Goal: Task Accomplishment & Management: Complete application form

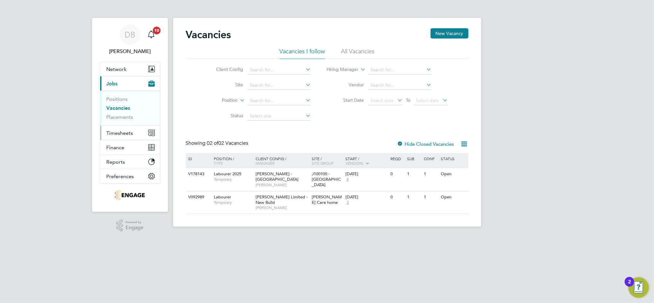
click at [127, 132] on span "Timesheets" at bounding box center [120, 133] width 27 height 6
click at [120, 136] on span "Timesheets" at bounding box center [120, 133] width 27 height 6
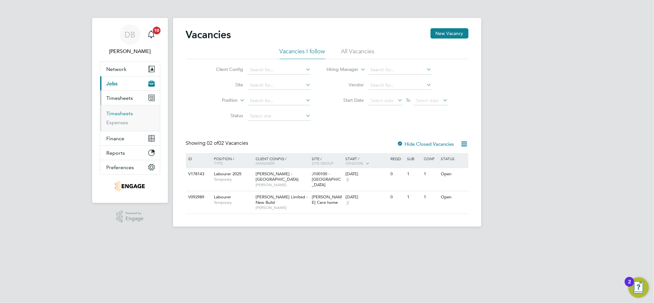
click at [122, 115] on link "Timesheets" at bounding box center [120, 114] width 27 height 6
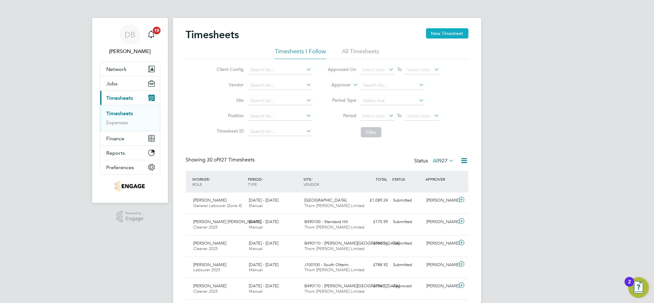
click at [442, 36] on button "New Timesheet" at bounding box center [447, 33] width 42 height 10
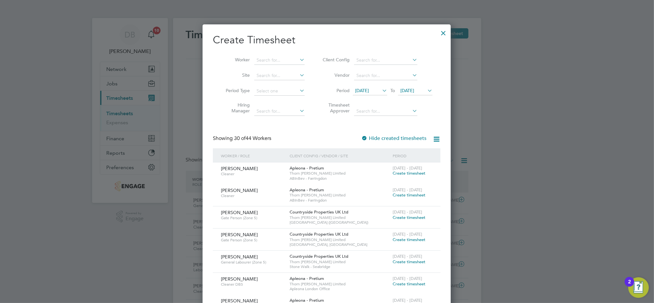
click at [414, 90] on span "[DATE]" at bounding box center [408, 91] width 14 height 6
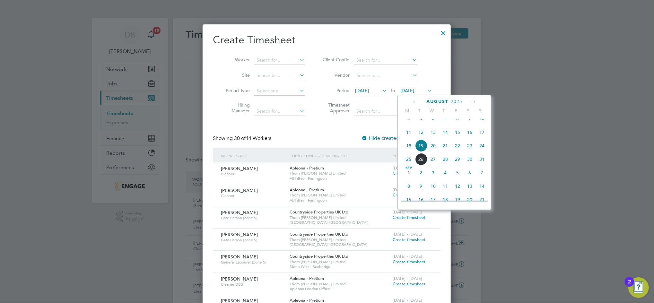
click at [471, 152] on span "23" at bounding box center [470, 146] width 12 height 12
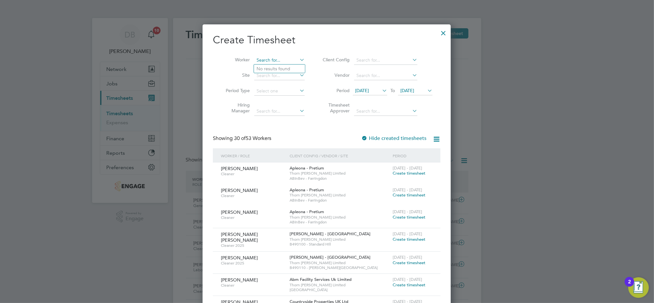
click at [268, 68] on b "[PERSON_NAME]" at bounding box center [275, 68] width 37 height 5
type input "[PERSON_NAME]"
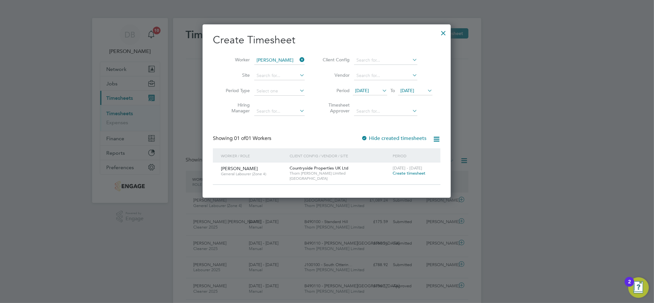
click at [405, 172] on span "Create timesheet" at bounding box center [409, 173] width 33 height 5
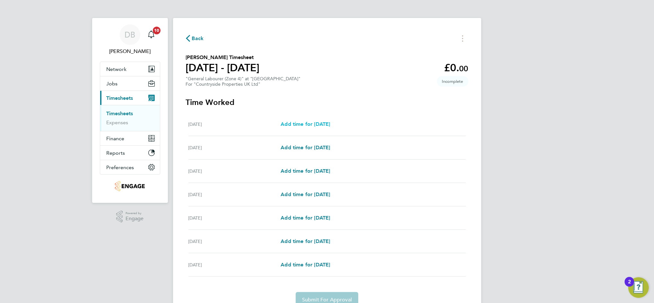
click at [309, 120] on link "Add time for [DATE]" at bounding box center [305, 124] width 49 height 8
select select "30"
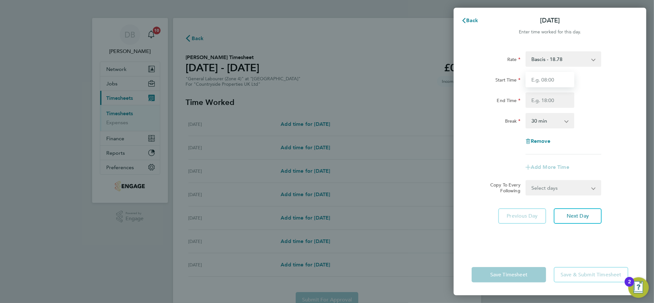
click at [537, 78] on input "Start Time" at bounding box center [550, 79] width 49 height 15
type input "07:00"
type input "17:30"
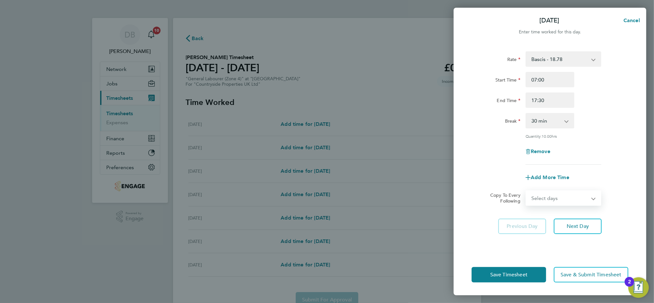
click at [583, 199] on select "Select days Day Weekday (Mon-Fri) Weekend (Sat-Sun) [DATE] [DATE] [DATE] [DATE]…" at bounding box center [560, 198] width 67 height 14
select select "TUE"
click at [527, 191] on select "Select days Day Weekday (Mon-Fri) Weekend (Sat-Sun) [DATE] [DATE] [DATE] [DATE]…" at bounding box center [560, 198] width 67 height 14
select select "[DATE]"
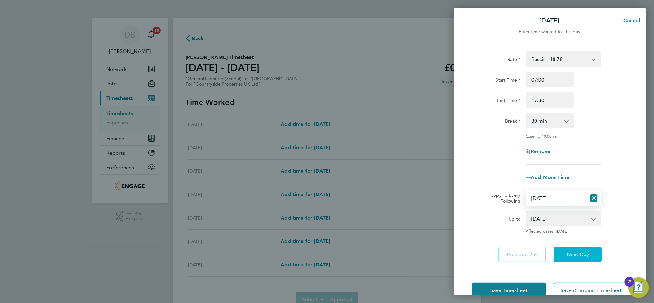
click at [583, 253] on span "Next Day" at bounding box center [578, 255] width 22 height 6
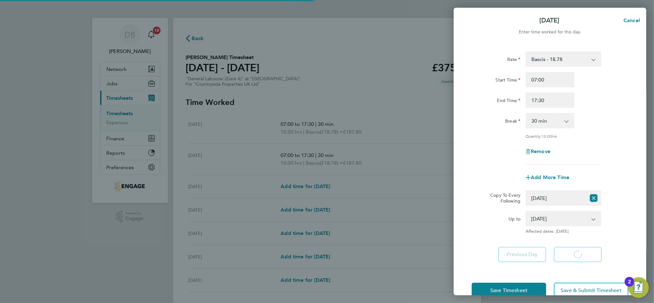
select select "30"
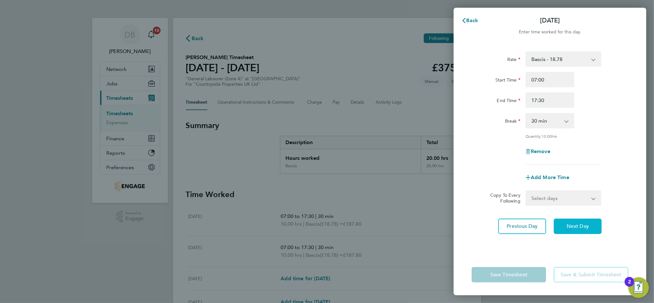
click at [582, 223] on span "Next Day" at bounding box center [578, 226] width 22 height 6
select select "30"
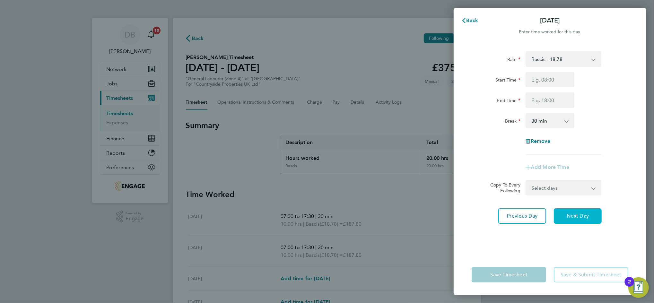
click at [582, 223] on button "Next Day" at bounding box center [578, 215] width 48 height 15
select select "30"
click at [551, 80] on input "Start Time" at bounding box center [550, 79] width 49 height 15
type input "07:00"
type input "17:30"
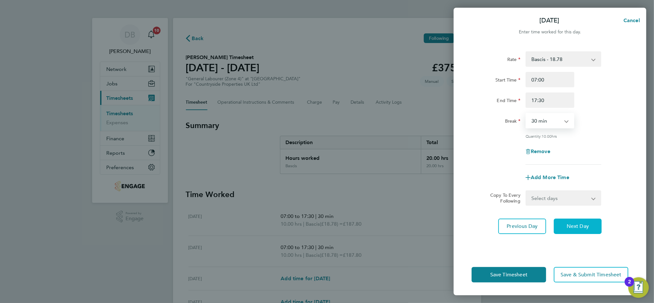
click at [584, 227] on span "Next Day" at bounding box center [578, 226] width 22 height 6
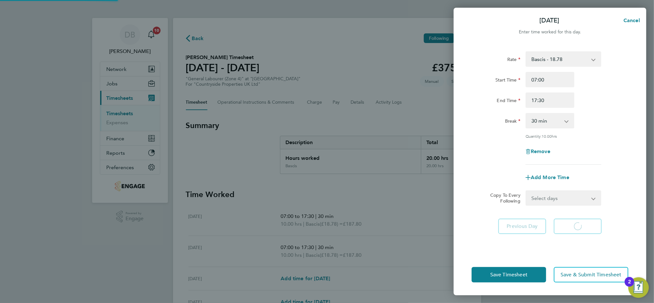
select select "30"
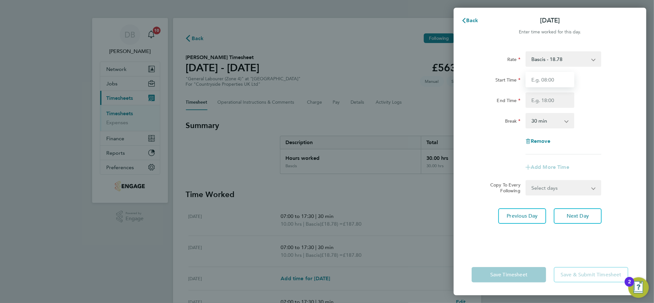
click at [552, 84] on input "Start Time" at bounding box center [550, 79] width 49 height 15
type input "06:00"
type input "12:00"
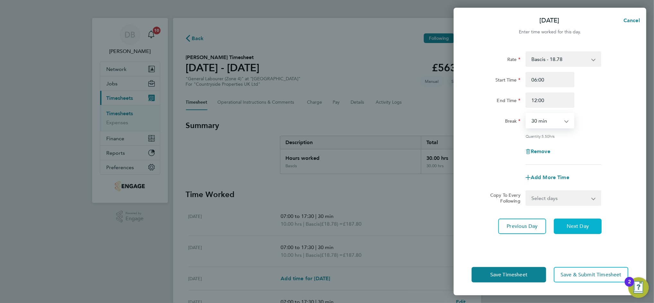
click at [586, 223] on span "Next Day" at bounding box center [578, 226] width 22 height 6
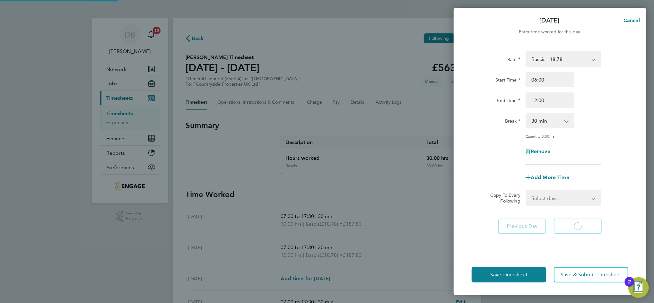
select select "30"
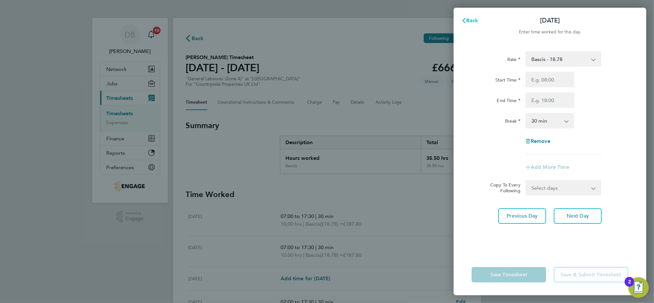
click at [475, 20] on span "Back" at bounding box center [473, 20] width 12 height 6
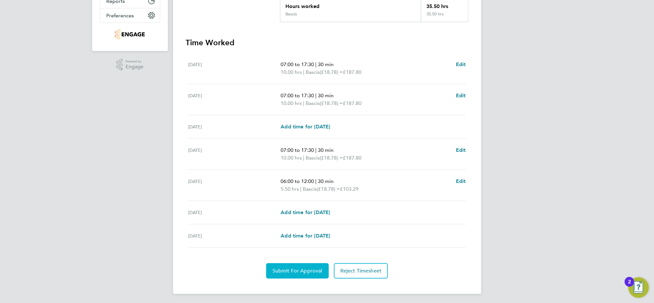
click at [316, 272] on span "Submit For Approval" at bounding box center [298, 271] width 50 height 6
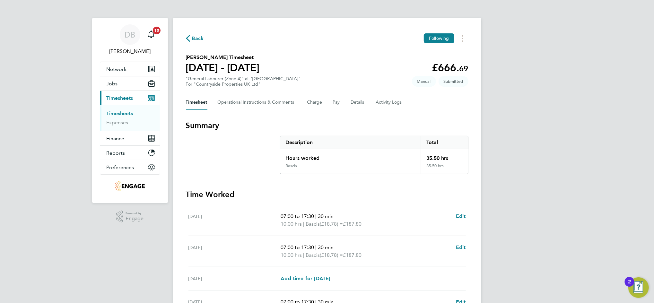
click at [193, 40] on span "Back" at bounding box center [198, 39] width 12 height 8
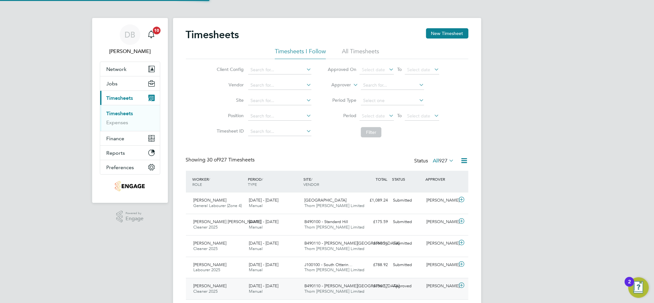
scroll to position [16, 56]
click at [439, 32] on button "New Timesheet" at bounding box center [447, 33] width 42 height 10
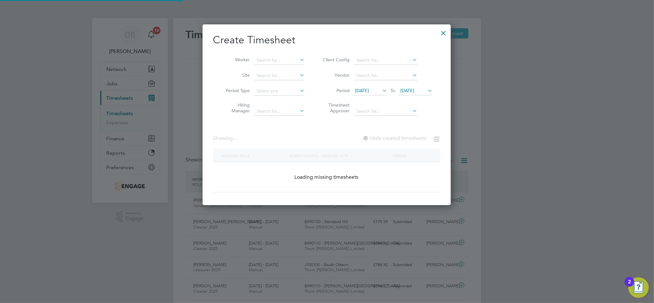
scroll to position [969, 249]
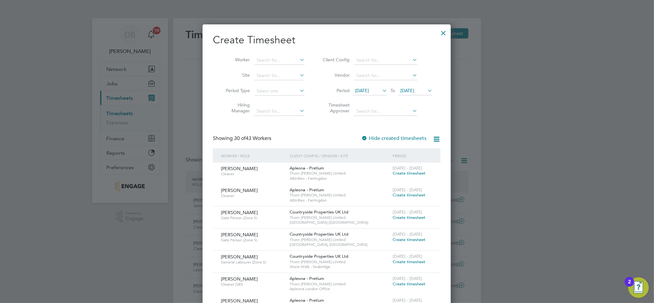
click at [443, 32] on div at bounding box center [444, 32] width 12 height 12
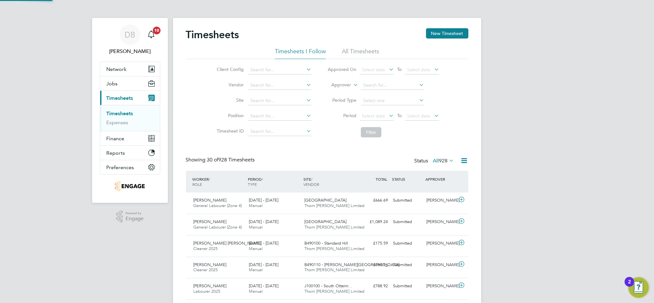
scroll to position [16, 56]
click at [439, 35] on button "New Timesheet" at bounding box center [447, 33] width 42 height 10
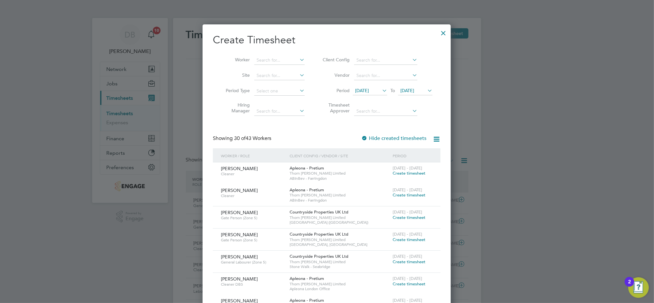
click at [426, 93] on icon at bounding box center [426, 90] width 0 height 9
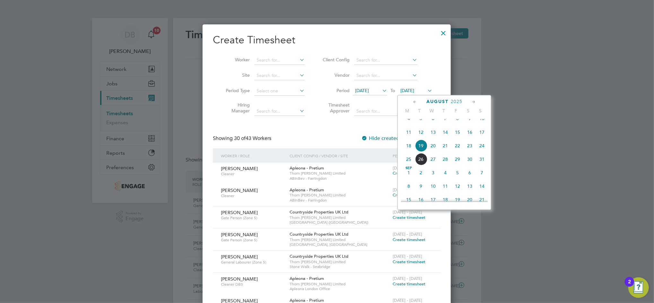
click at [474, 152] on span "23" at bounding box center [470, 146] width 12 height 12
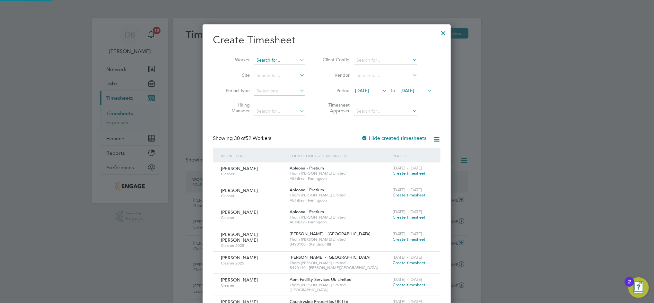
click at [276, 61] on input at bounding box center [279, 60] width 50 height 9
click at [295, 67] on b "Croll" at bounding box center [313, 68] width 37 height 5
type input "[PERSON_NAME]"
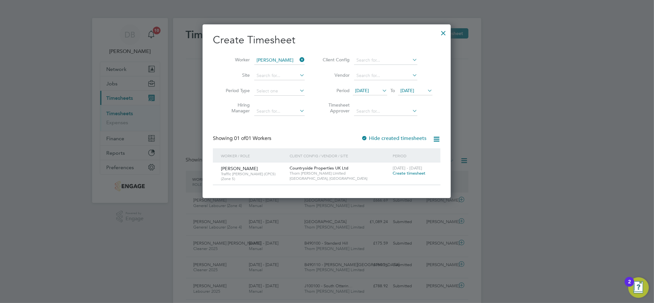
click at [404, 174] on span "Create timesheet" at bounding box center [409, 173] width 33 height 5
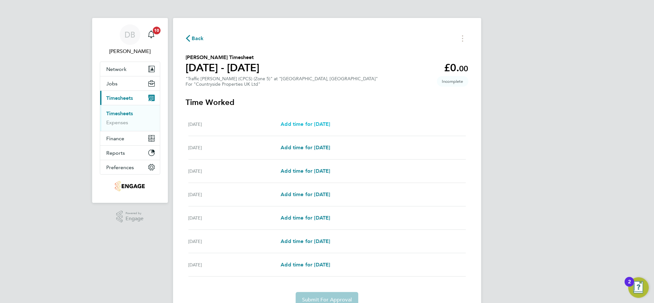
click at [309, 125] on span "Add time for [DATE]" at bounding box center [305, 124] width 49 height 6
select select "30"
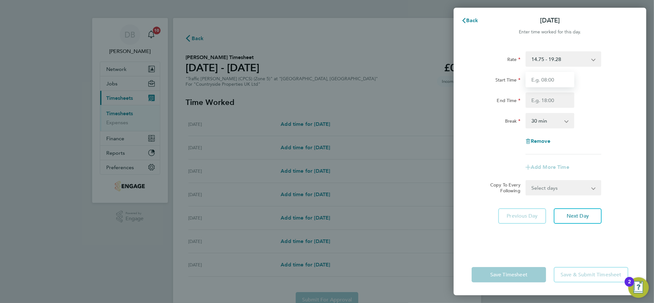
click at [553, 78] on input "Start Time" at bounding box center [550, 79] width 49 height 15
type input "07:30"
type input "16:30"
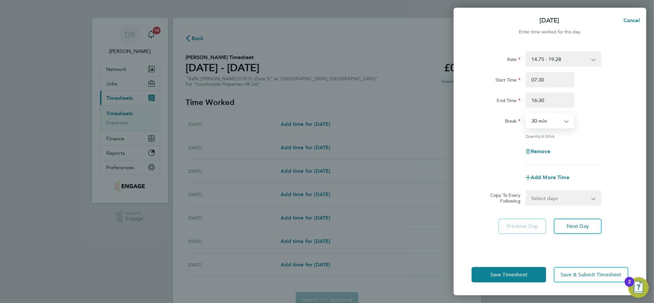
click at [587, 200] on select "Select days Day Weekday (Mon-Fri) Weekend (Sat-Sun) [DATE] [DATE] [DATE] [DATE]…" at bounding box center [560, 198] width 67 height 14
select select "WEEKDAY"
click at [527, 191] on select "Select days Day Weekday (Mon-Fri) Weekend (Sat-Sun) [DATE] [DATE] [DATE] [DATE]…" at bounding box center [560, 198] width 67 height 14
select select "[DATE]"
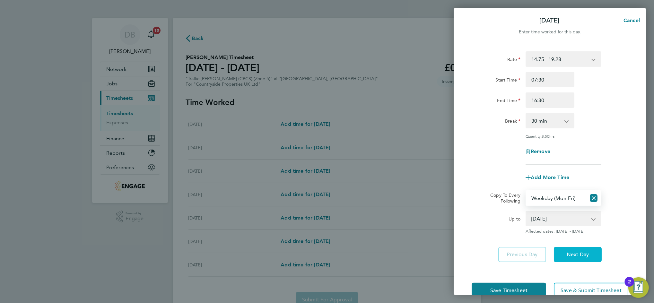
click at [585, 252] on span "Next Day" at bounding box center [578, 255] width 22 height 6
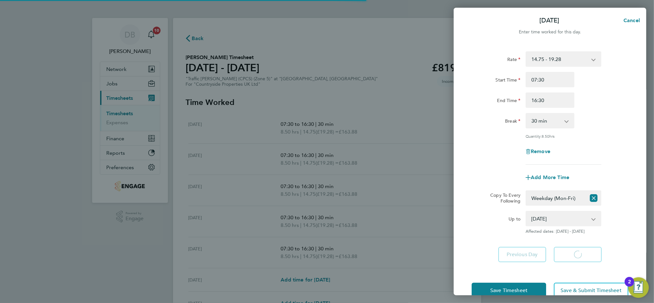
select select "30"
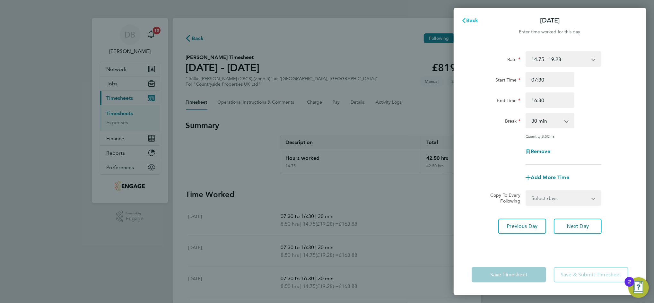
click at [470, 22] on span "Back" at bounding box center [473, 20] width 12 height 6
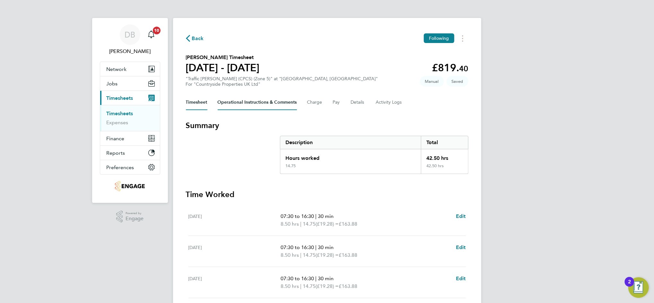
click at [289, 100] on Comments-tab "Operational Instructions & Comments" at bounding box center [257, 102] width 79 height 15
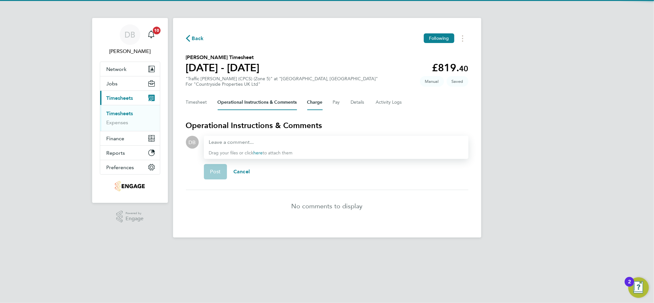
click at [315, 103] on button "Charge" at bounding box center [314, 102] width 15 height 15
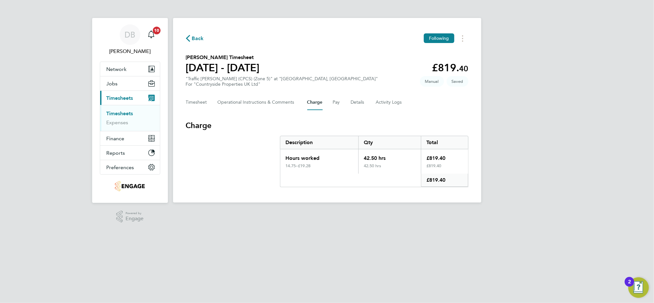
click at [341, 104] on div "Timesheet Operational Instructions & Comments Charge Pay Details Activity Logs" at bounding box center [327, 102] width 283 height 15
click at [335, 104] on button "Pay" at bounding box center [337, 102] width 8 height 15
click at [359, 104] on button "Details" at bounding box center [358, 102] width 15 height 15
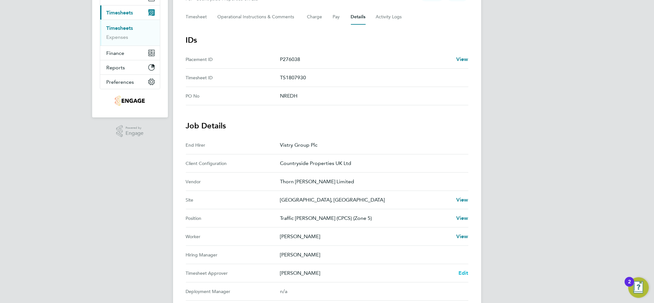
click at [463, 273] on span "Edit" at bounding box center [464, 273] width 10 height 6
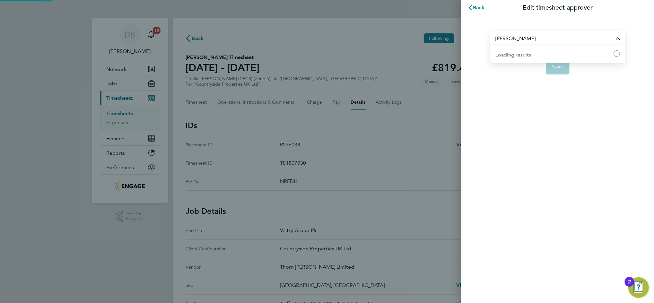
click at [521, 38] on input "[PERSON_NAME]" at bounding box center [558, 38] width 135 height 15
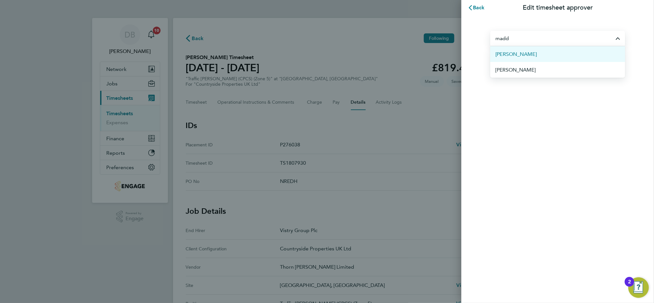
click at [517, 53] on span "[PERSON_NAME]" at bounding box center [516, 54] width 41 height 8
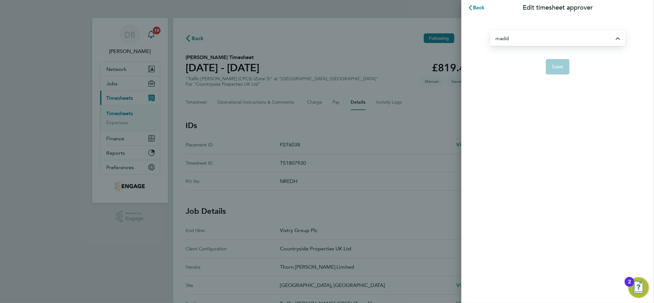
type input "[PERSON_NAME]"
click at [562, 69] on span "Save" at bounding box center [558, 67] width 11 height 6
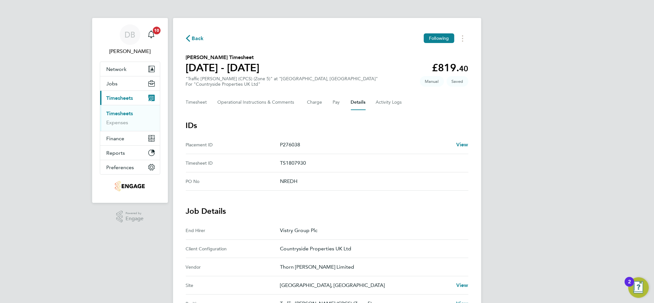
click at [183, 96] on div "Back Following Lewis Croll's Timesheet 18 - 24 Aug 2025 £819. 40 "Traffic Marsh…" at bounding box center [327, 271] width 308 height 506
click at [192, 101] on button "Timesheet" at bounding box center [197, 102] width 22 height 15
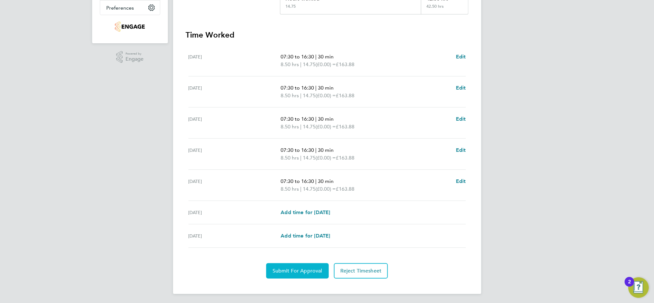
click at [291, 268] on span "Submit For Approval" at bounding box center [298, 271] width 50 height 6
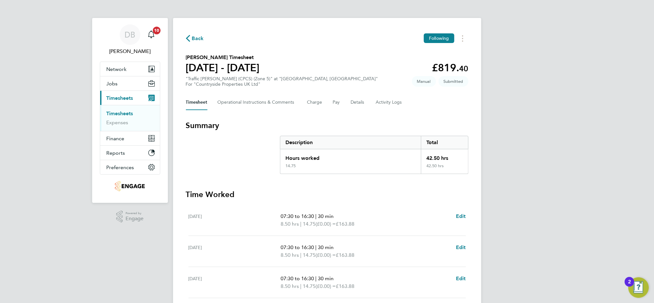
click at [199, 40] on span "Back" at bounding box center [198, 39] width 12 height 8
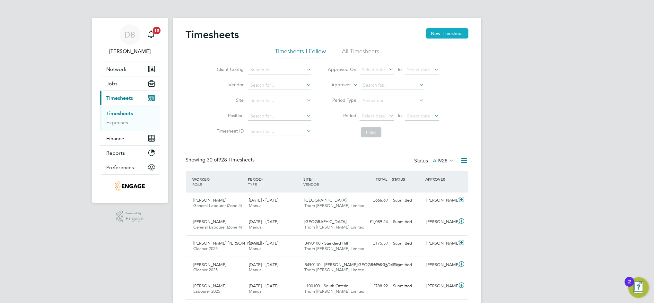
click at [441, 34] on button "New Timesheet" at bounding box center [447, 33] width 42 height 10
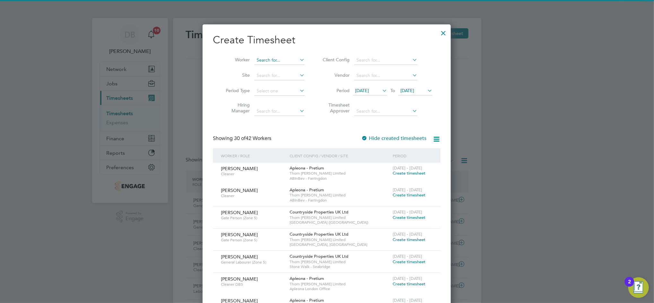
click at [279, 60] on input at bounding box center [279, 60] width 50 height 9
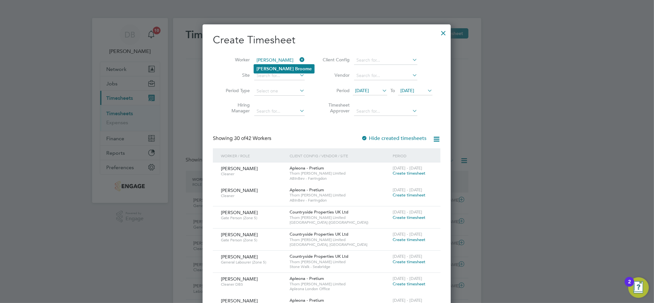
click at [295, 68] on b "Broom" at bounding box center [302, 68] width 14 height 5
type input "[PERSON_NAME]"
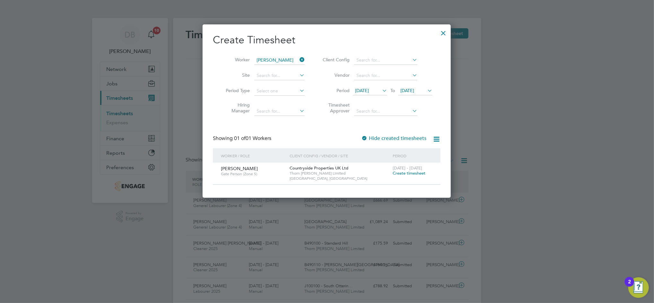
click at [415, 173] on span "Create timesheet" at bounding box center [409, 173] width 33 height 5
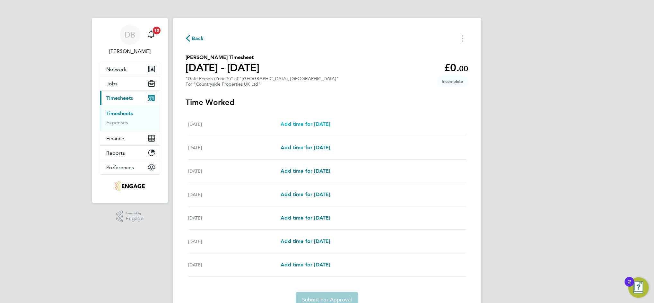
click at [310, 125] on span "Add time for [DATE]" at bounding box center [305, 124] width 49 height 6
select select "30"
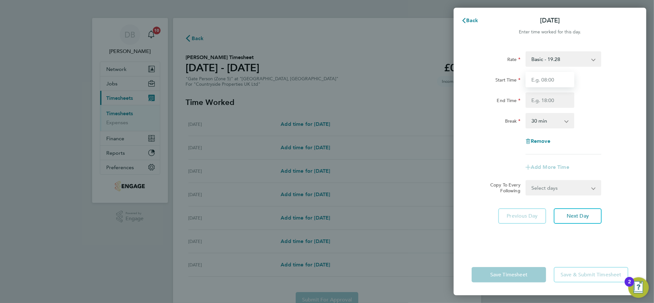
click at [542, 81] on input "Start Time" at bounding box center [550, 79] width 49 height 15
type input "07:30"
type input "17:30"
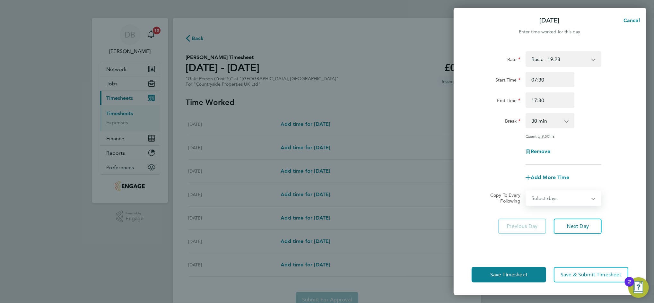
click at [592, 199] on select "Select days Day Weekday (Mon-Fri) Weekend (Sat-Sun) [DATE] [DATE] [DATE] [DATE]…" at bounding box center [560, 198] width 67 height 14
select select "WEEKDAY"
click at [527, 191] on select "Select days Day Weekday (Mon-Fri) Weekend (Sat-Sun) [DATE] [DATE] [DATE] [DATE]…" at bounding box center [560, 198] width 67 height 14
select select "[DATE]"
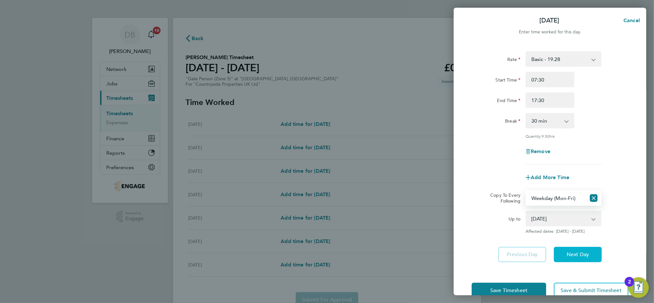
click at [583, 255] on span "Next Day" at bounding box center [578, 255] width 22 height 6
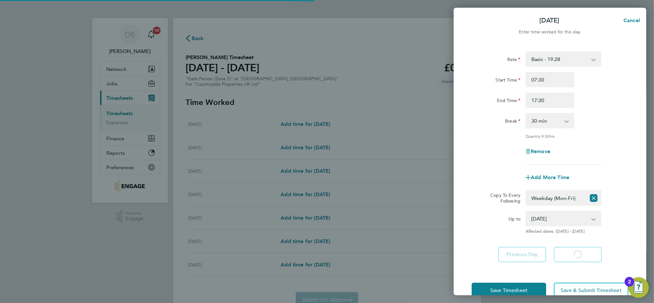
select select "30"
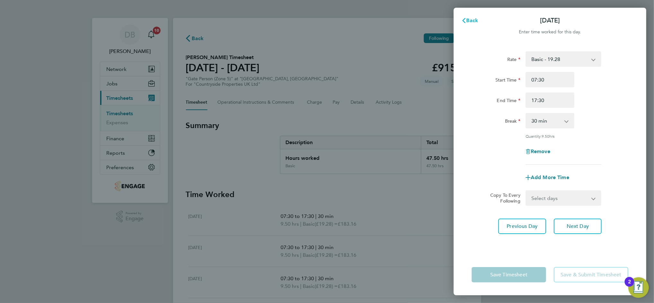
click at [474, 21] on span "Back" at bounding box center [473, 20] width 12 height 6
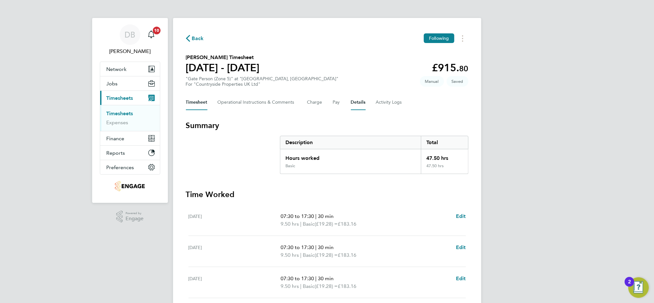
click at [351, 100] on button "Details" at bounding box center [358, 102] width 15 height 15
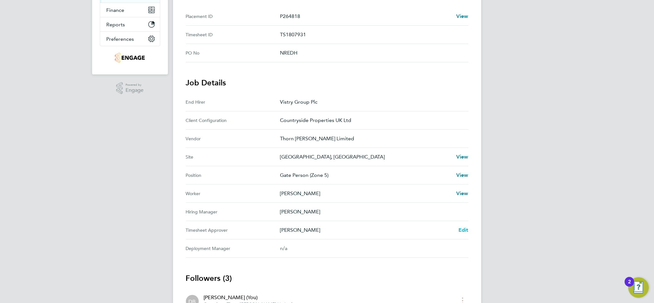
click at [462, 230] on span "Edit" at bounding box center [464, 230] width 10 height 6
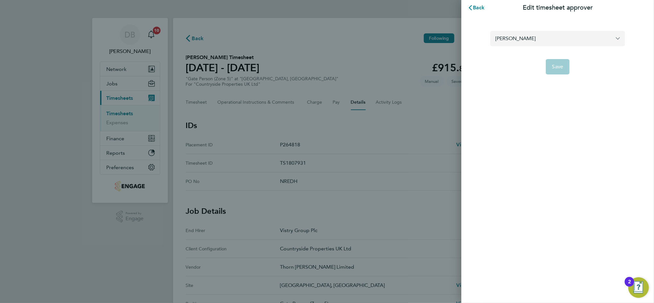
click at [521, 43] on input "[PERSON_NAME]" at bounding box center [558, 38] width 135 height 15
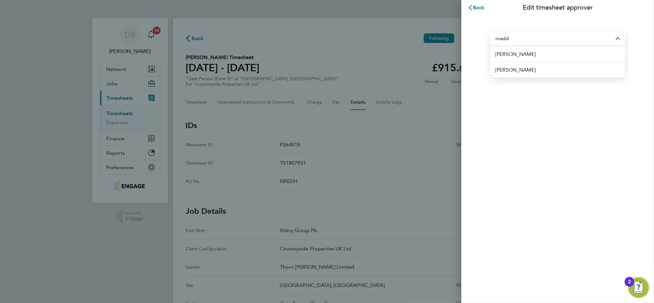
click at [520, 52] on span "[PERSON_NAME]" at bounding box center [516, 54] width 40 height 8
type input "[PERSON_NAME]"
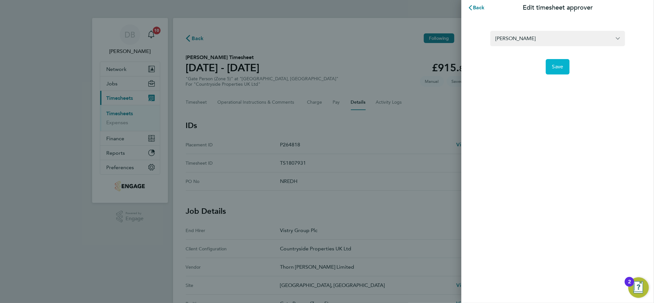
click at [561, 69] on span "Save" at bounding box center [558, 67] width 11 height 6
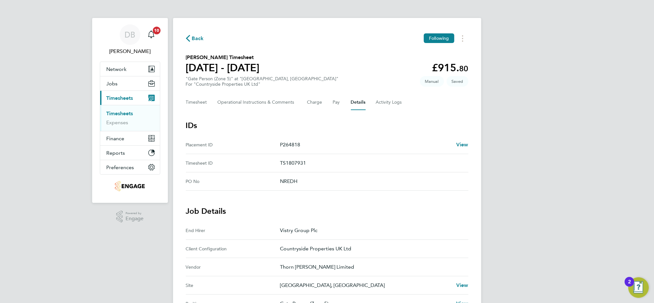
click at [196, 36] on span "Back" at bounding box center [198, 39] width 12 height 8
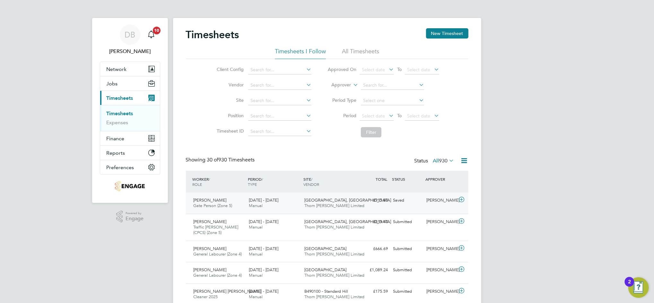
click at [428, 206] on div "[PERSON_NAME]" at bounding box center [440, 200] width 33 height 11
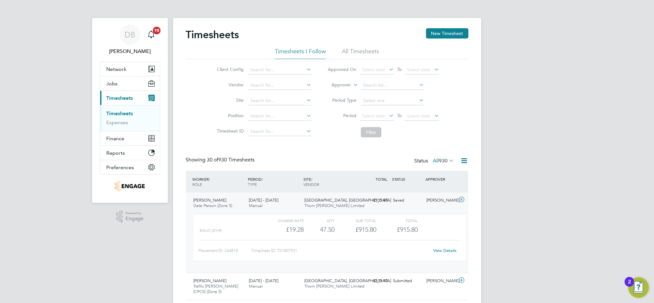
click at [440, 252] on link "View Details" at bounding box center [444, 250] width 23 height 5
click at [129, 40] on div "DB" at bounding box center [130, 34] width 21 height 21
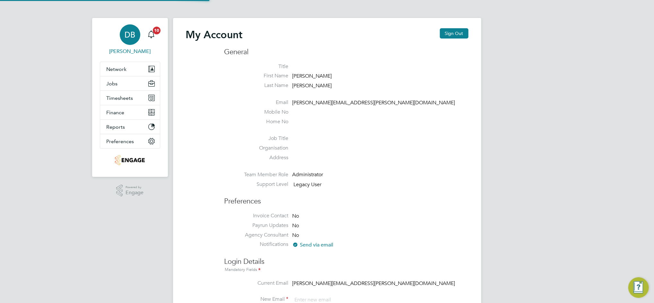
type input "daniel.bassett@thornbaker.co.uk"
click at [448, 34] on button "Sign Out" at bounding box center [454, 33] width 29 height 10
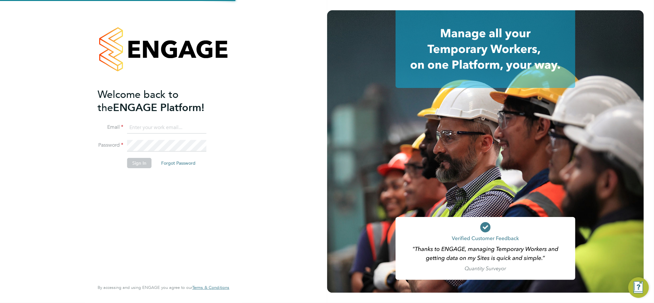
type input "daniel.bassett@thornbaker.co.uk"
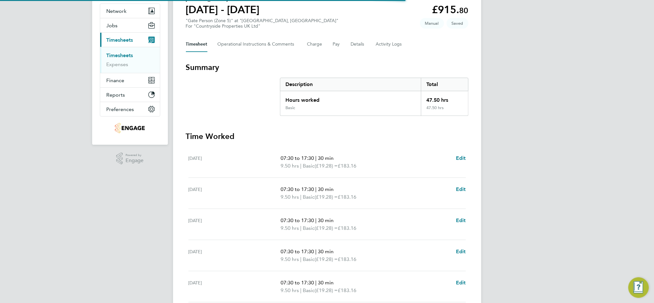
scroll to position [160, 0]
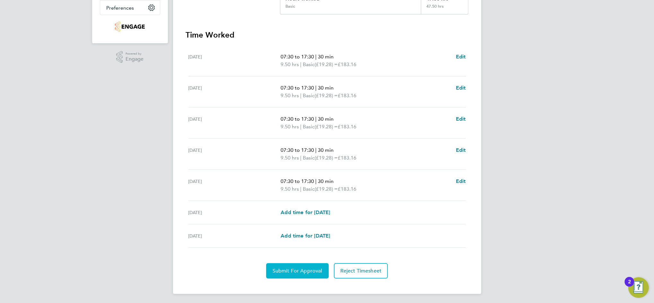
click at [304, 271] on span "Submit For Approval" at bounding box center [298, 271] width 50 height 6
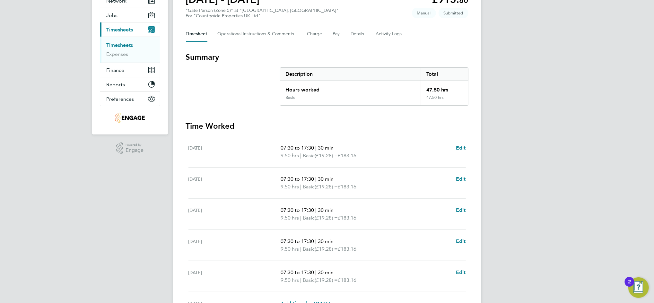
scroll to position [0, 0]
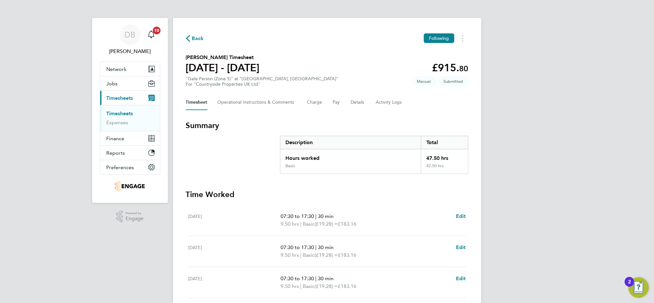
click at [194, 38] on span "Back" at bounding box center [198, 39] width 12 height 8
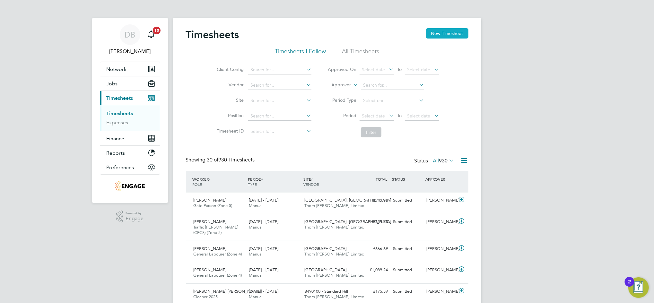
click at [449, 35] on button "New Timesheet" at bounding box center [447, 33] width 42 height 10
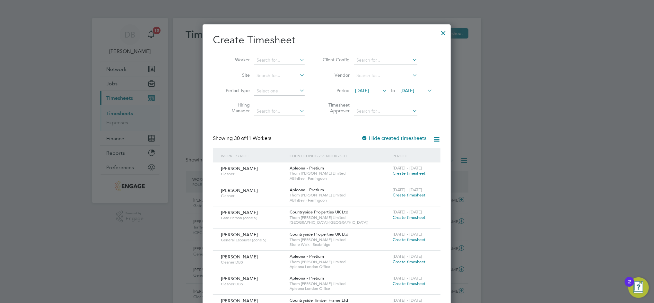
click at [414, 90] on span "[DATE]" at bounding box center [408, 91] width 14 height 6
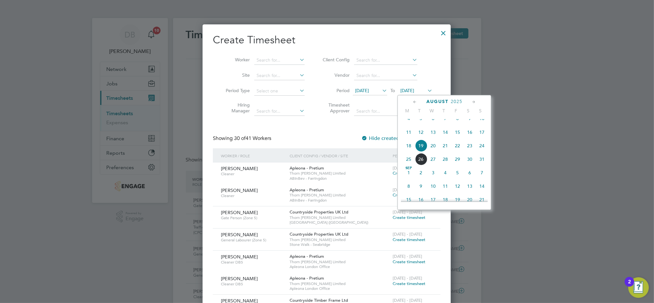
click at [473, 152] on span "23" at bounding box center [470, 146] width 12 height 12
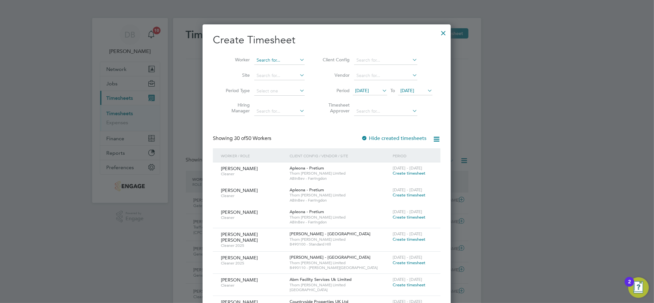
click at [270, 63] on input at bounding box center [279, 60] width 50 height 9
click at [277, 71] on li "Mathew Hosk ins" at bounding box center [284, 69] width 60 height 9
type input "[PERSON_NAME]"
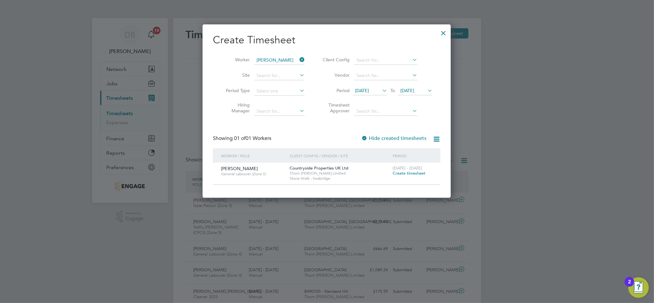
click at [400, 173] on span "Create timesheet" at bounding box center [409, 173] width 33 height 5
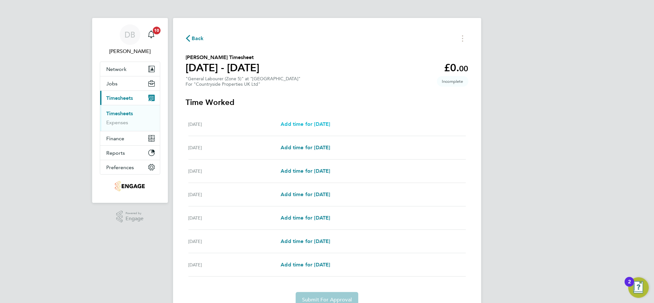
click at [306, 122] on span "Add time for [DATE]" at bounding box center [305, 124] width 49 height 6
select select "30"
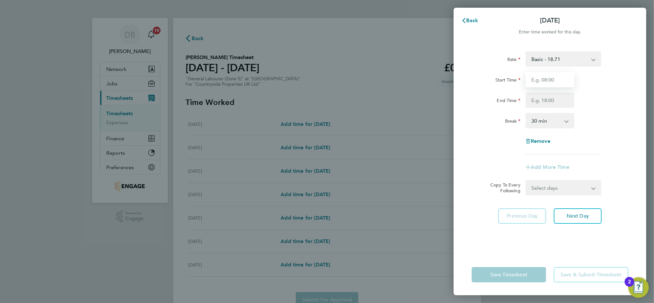
click at [553, 79] on input "Start Time" at bounding box center [550, 79] width 49 height 15
type input "07:00"
type input "17:00"
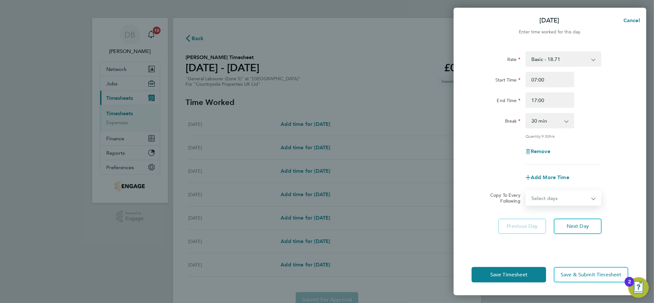
click at [584, 198] on select "Select days Day Weekday (Mon-Fri) Weekend (Sat-Sun) [DATE] [DATE] [DATE] [DATE]…" at bounding box center [560, 198] width 67 height 14
select select "WEEKDAY"
click at [527, 191] on select "Select days Day Weekday (Mon-Fri) Weekend (Sat-Sun) [DATE] [DATE] [DATE] [DATE]…" at bounding box center [560, 198] width 67 height 14
select select "[DATE]"
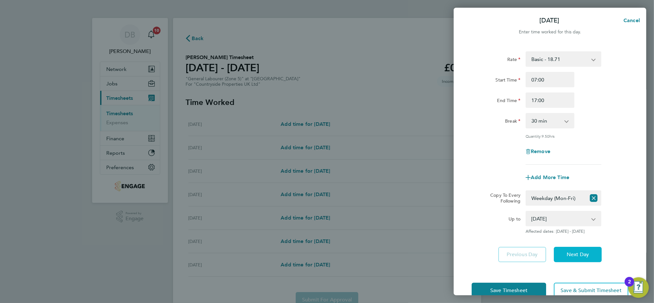
click at [580, 249] on button "Next Day" at bounding box center [578, 254] width 48 height 15
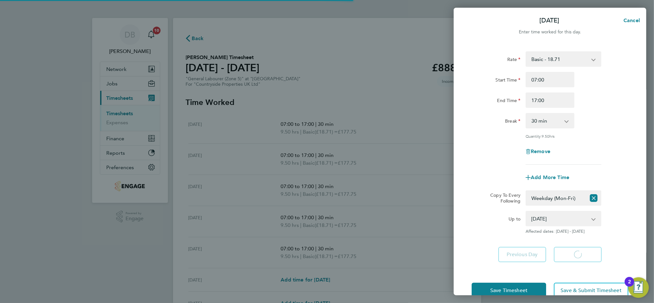
select select "30"
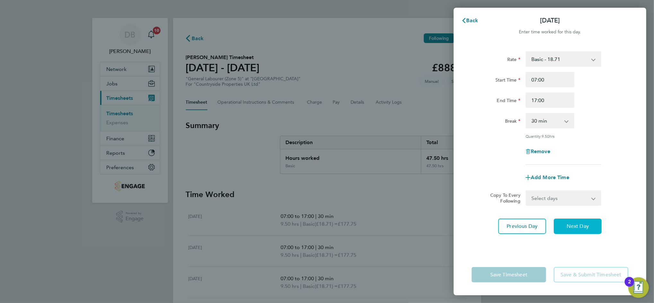
click at [583, 224] on span "Next Day" at bounding box center [578, 226] width 22 height 6
select select "30"
click at [583, 224] on span "Next Day" at bounding box center [578, 226] width 22 height 6
select select "30"
click at [583, 224] on span "Next Day" at bounding box center [578, 226] width 22 height 6
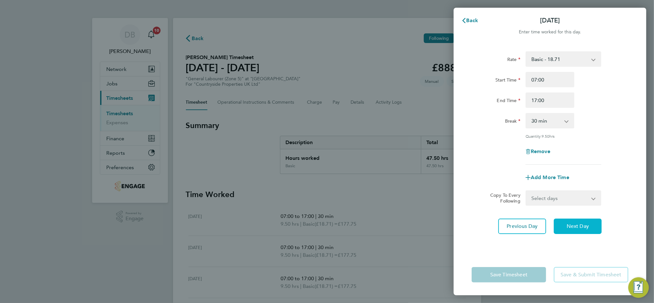
select select "30"
click at [583, 224] on span "Next Day" at bounding box center [578, 226] width 22 height 6
select select "30"
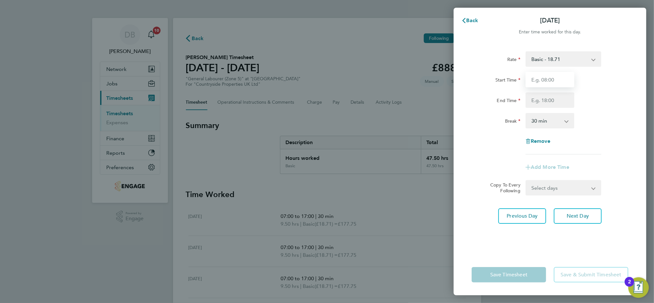
click at [549, 81] on input "Start Time" at bounding box center [550, 79] width 49 height 15
type input "07:00"
type input "13:30"
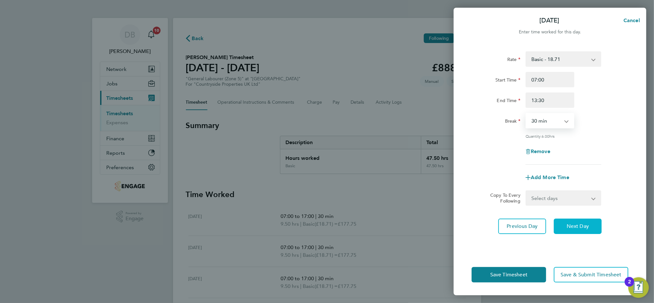
click at [574, 226] on span "Next Day" at bounding box center [578, 226] width 22 height 6
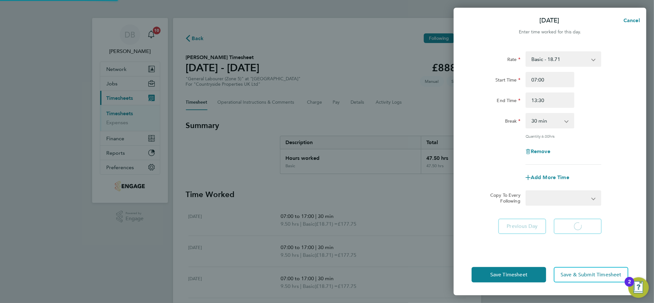
select select "30"
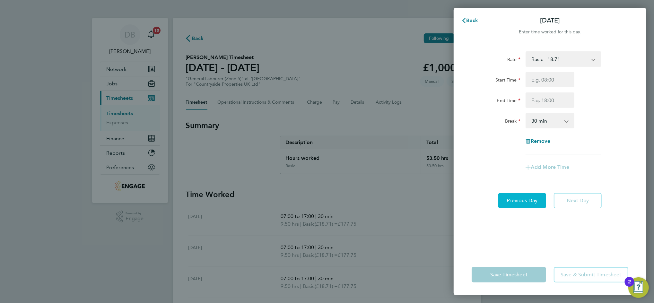
click at [518, 204] on button "Previous Day" at bounding box center [523, 200] width 48 height 15
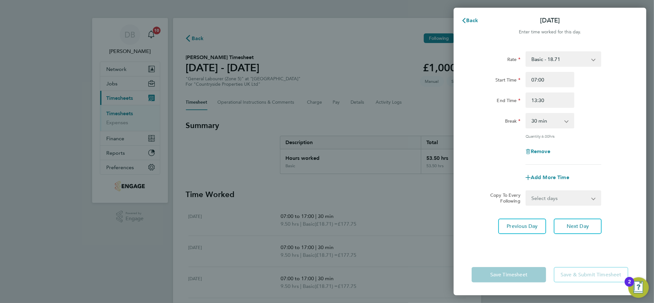
click at [554, 123] on select "0 min 15 min 30 min 45 min 60 min 75 min 90 min" at bounding box center [547, 121] width 40 height 14
select select "0"
click at [527, 114] on select "0 min 15 min 30 min 45 min 60 min 75 min 90 min" at bounding box center [547, 121] width 40 height 14
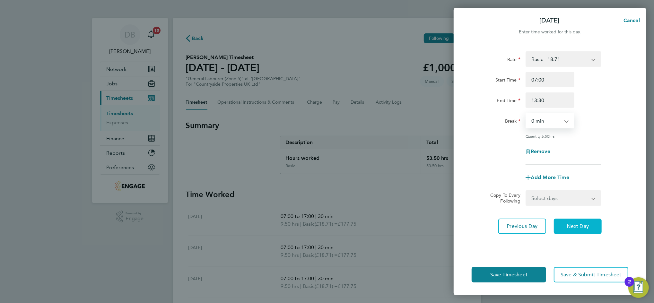
click at [571, 223] on span "Next Day" at bounding box center [578, 226] width 22 height 6
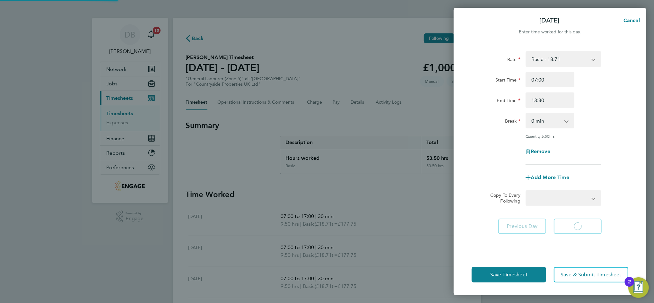
select select "30"
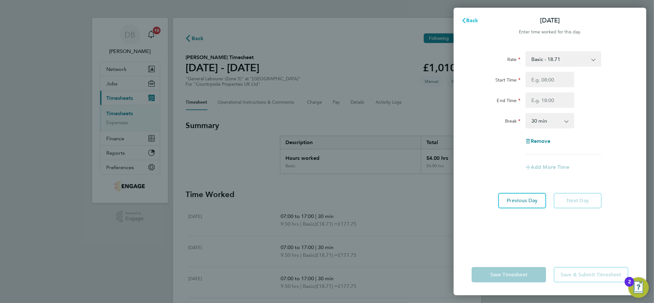
click at [474, 19] on span "Back" at bounding box center [473, 20] width 12 height 6
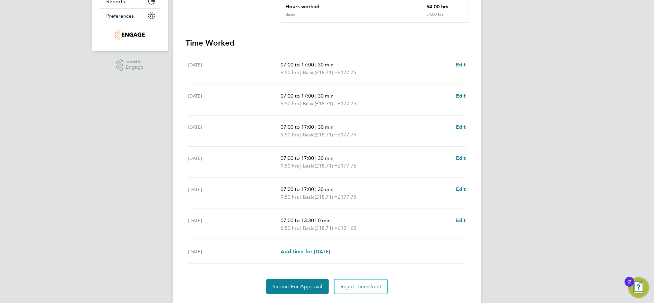
scroll to position [167, 0]
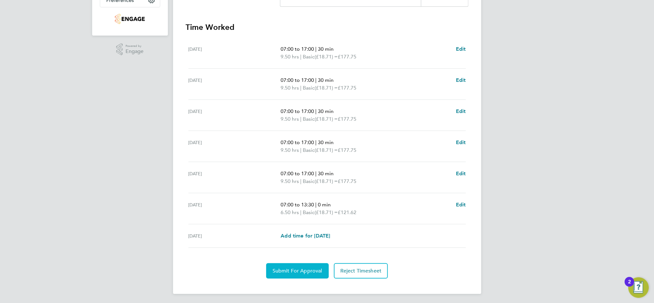
click at [302, 268] on span "Submit For Approval" at bounding box center [298, 271] width 50 height 6
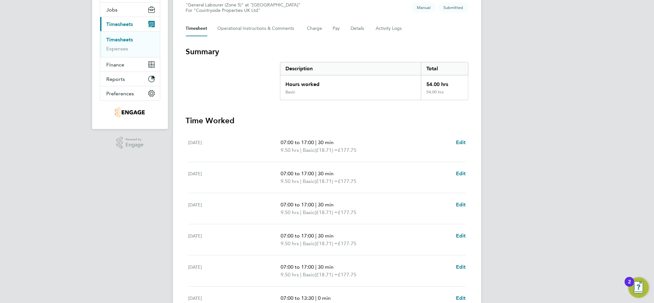
scroll to position [0, 0]
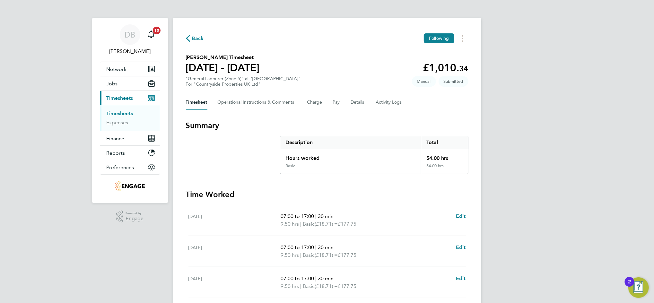
click at [196, 35] on span "Back" at bounding box center [198, 39] width 12 height 8
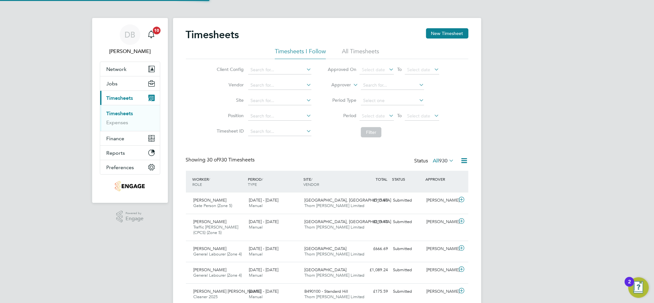
scroll to position [16, 56]
